Goal: Obtain resource: Download file/media

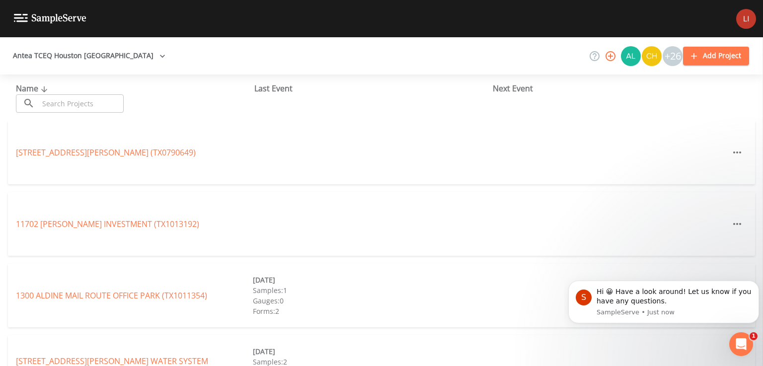
click at [89, 104] on input "text" at bounding box center [81, 103] width 85 height 18
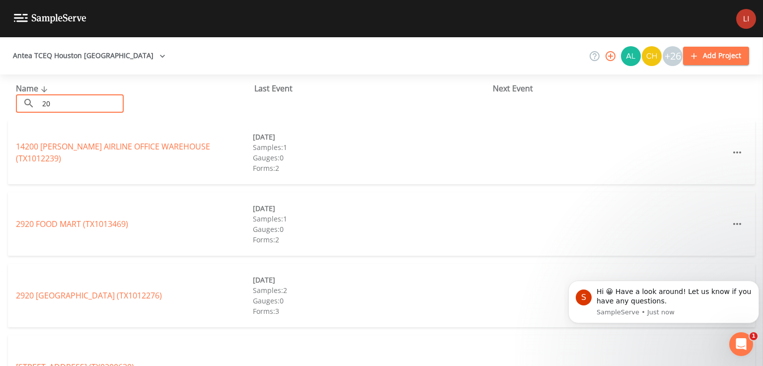
type input "2"
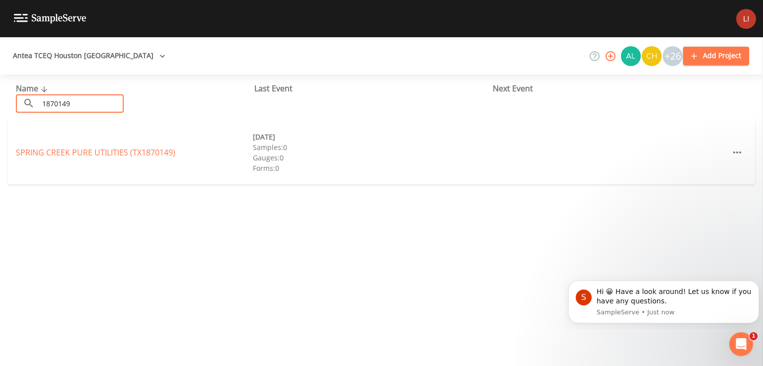
type input "1870149"
click at [63, 157] on link "SPRING CREEK PURE UTILITIES (TX1870149)" at bounding box center [96, 152] width 160 height 11
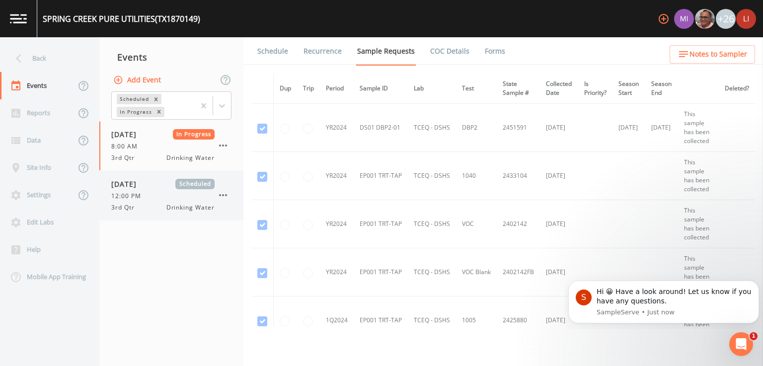
click at [149, 195] on div "12:00 PM" at bounding box center [162, 196] width 103 height 9
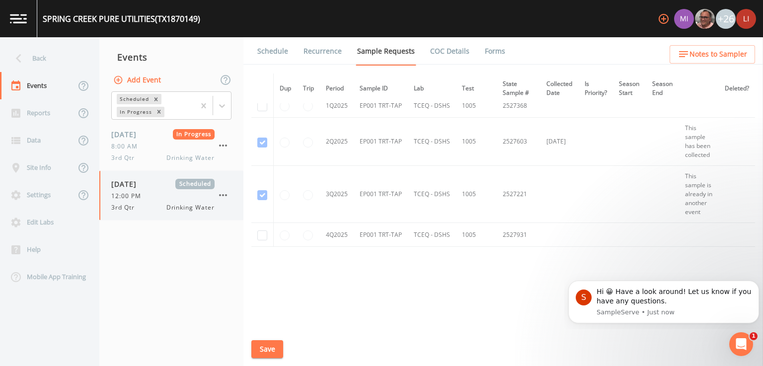
scroll to position [1067, 1]
click at [701, 201] on td "This sample is already in another event" at bounding box center [699, 194] width 40 height 57
click at [133, 150] on span "8:00 AM" at bounding box center [127, 146] width 32 height 9
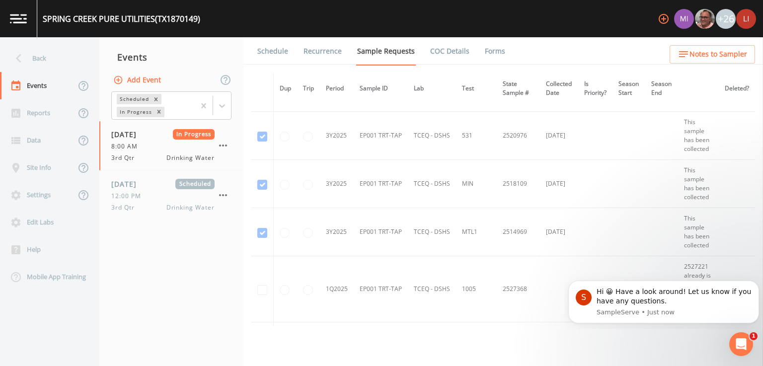
scroll to position [922, 0]
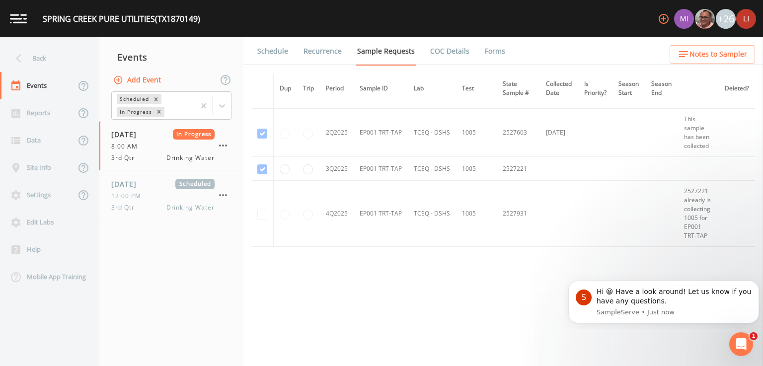
click at [698, 166] on td at bounding box center [698, 169] width 41 height 24
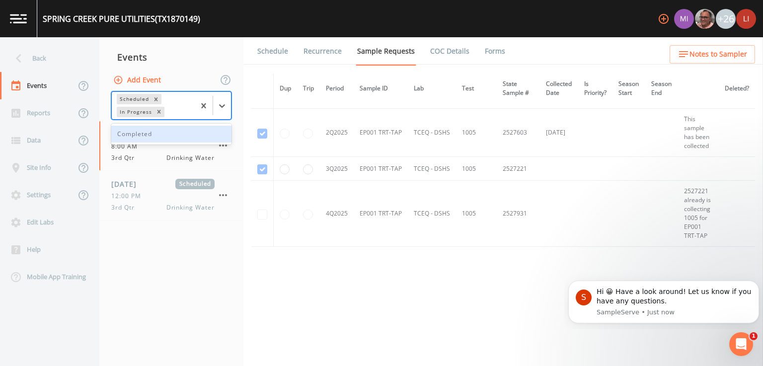
click at [181, 140] on div "Completed" at bounding box center [171, 134] width 120 height 17
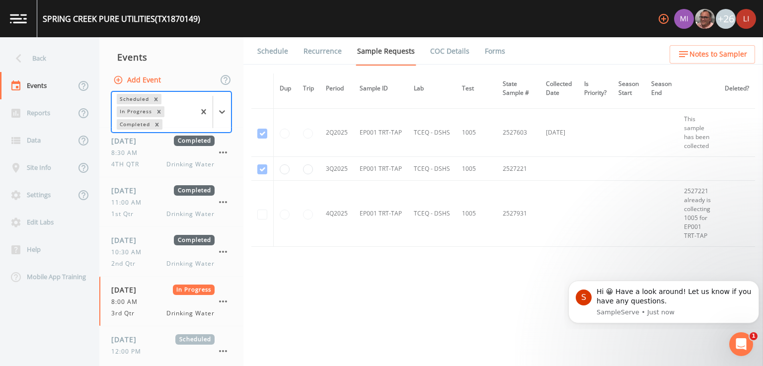
scroll to position [68, 0]
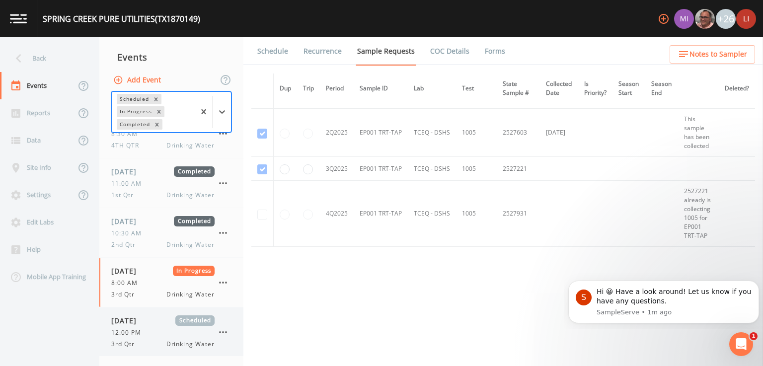
click at [150, 347] on div "3rd Qtr Drinking Water" at bounding box center [162, 344] width 103 height 9
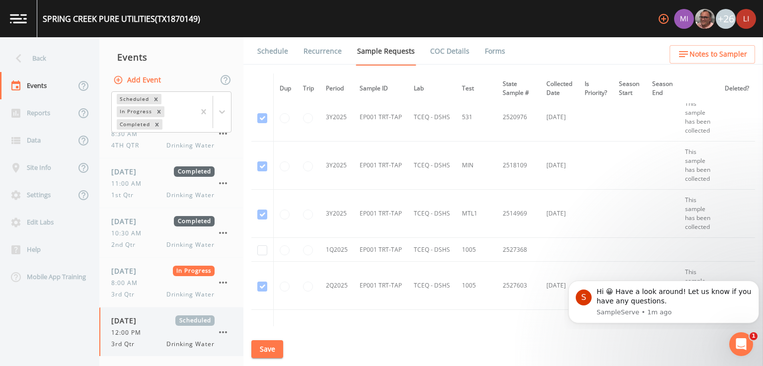
scroll to position [1083, 0]
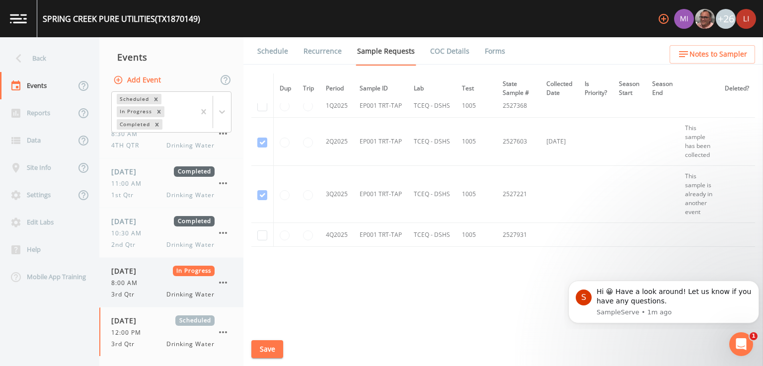
click at [147, 283] on div "8:00 AM" at bounding box center [162, 283] width 103 height 9
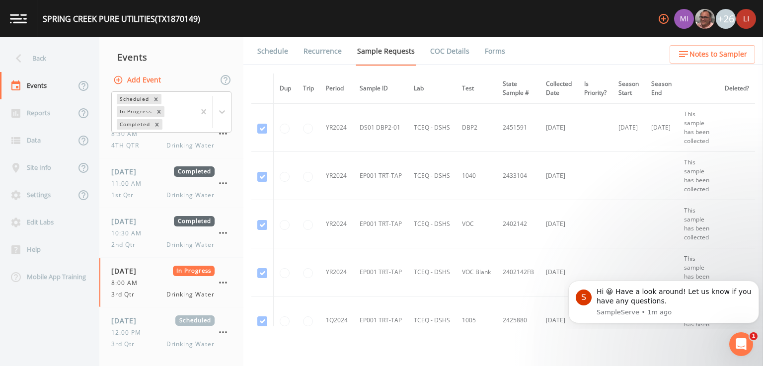
click at [495, 54] on link "Forms" at bounding box center [495, 51] width 23 height 28
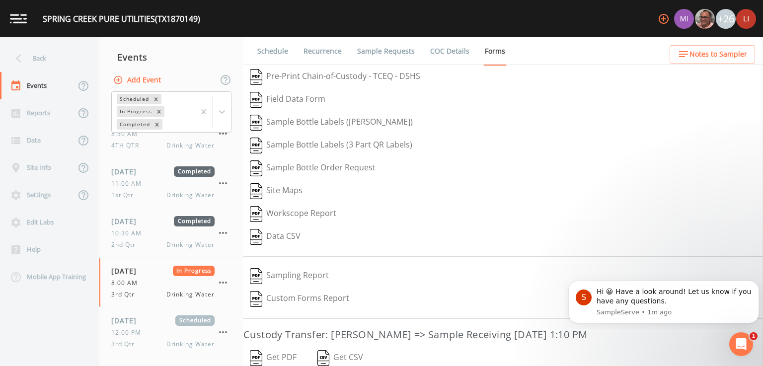
scroll to position [87, 0]
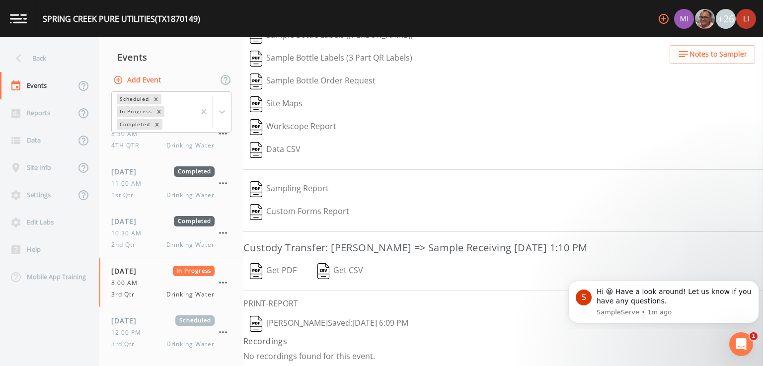
click at [303, 318] on button "[PERSON_NAME]  Saved: [DATE] 6:09 PM" at bounding box center [329, 324] width 171 height 23
click at [138, 335] on span "12:00 PM" at bounding box center [129, 333] width 36 height 9
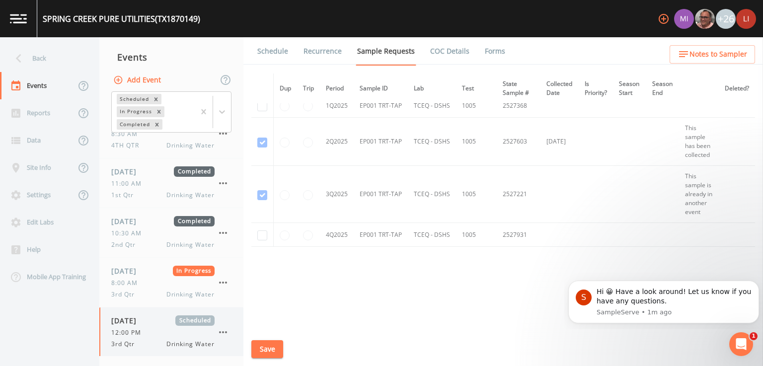
scroll to position [1083, 18]
click at [129, 287] on div "[DATE] In Progress 8:00 AM 3rd Qtr Drinking Water" at bounding box center [162, 282] width 103 height 33
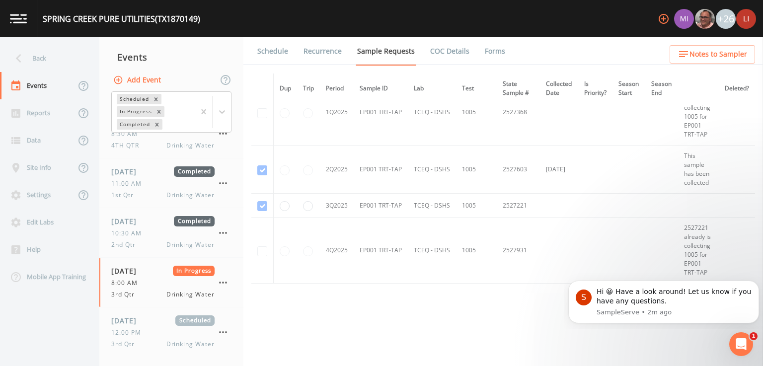
scroll to position [922, 0]
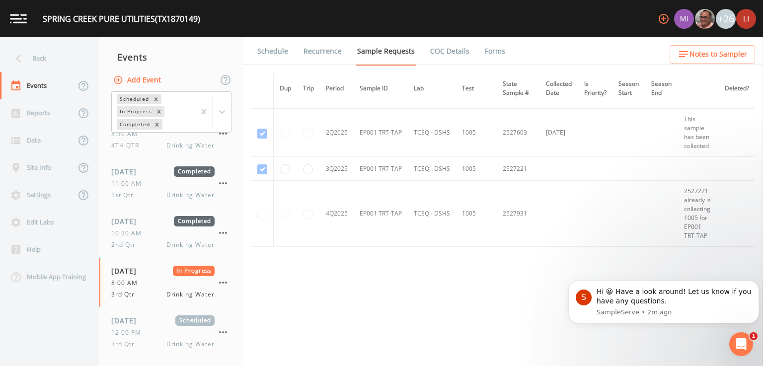
click at [491, 53] on link "Forms" at bounding box center [495, 51] width 23 height 28
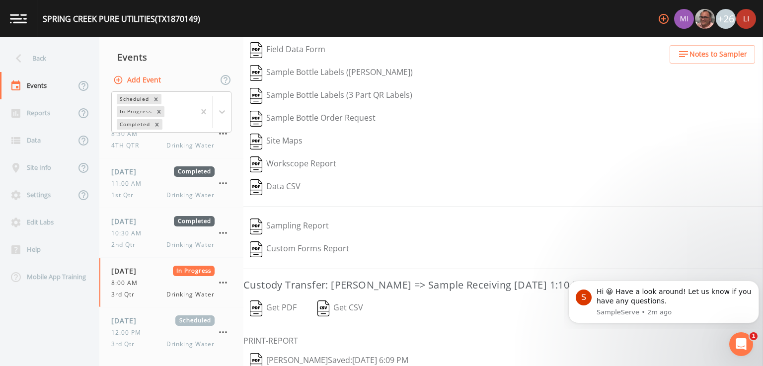
scroll to position [87, 0]
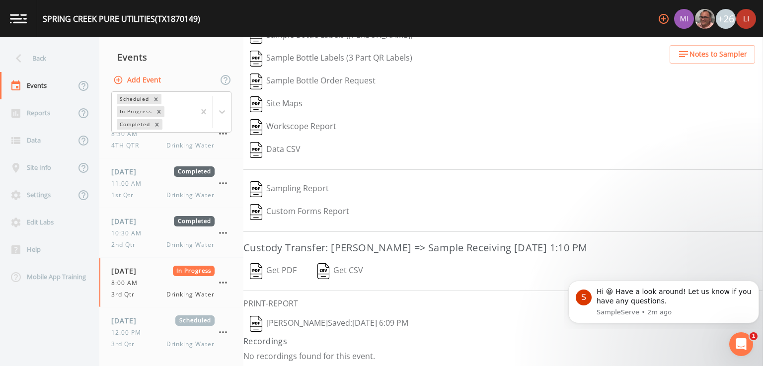
click at [284, 272] on button "Get PDF" at bounding box center [274, 271] width 60 height 23
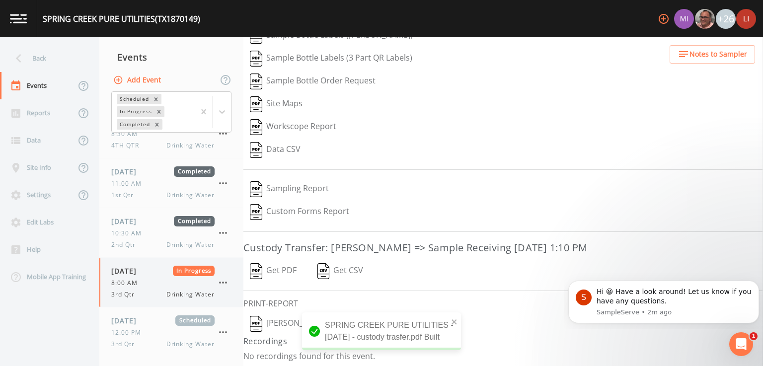
click at [149, 283] on div "8:00 AM" at bounding box center [162, 283] width 103 height 9
